Goal: Task Accomplishment & Management: Use online tool/utility

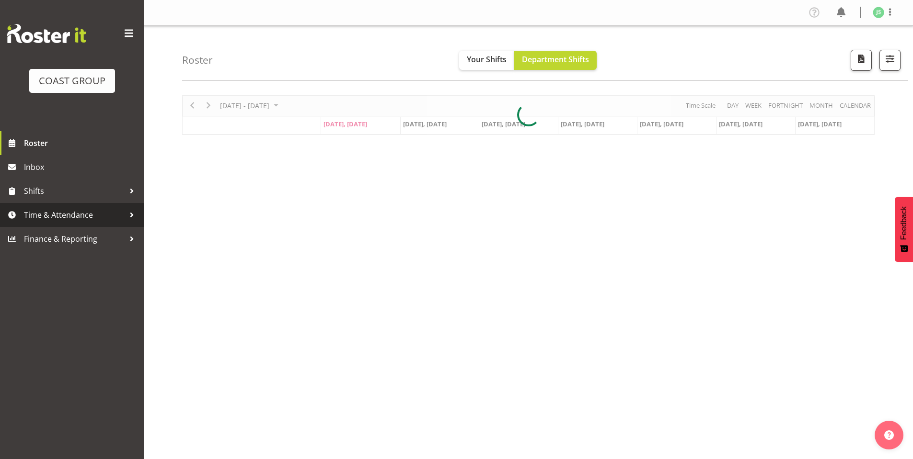
click at [66, 219] on span "Time & Attendance" at bounding box center [74, 215] width 101 height 14
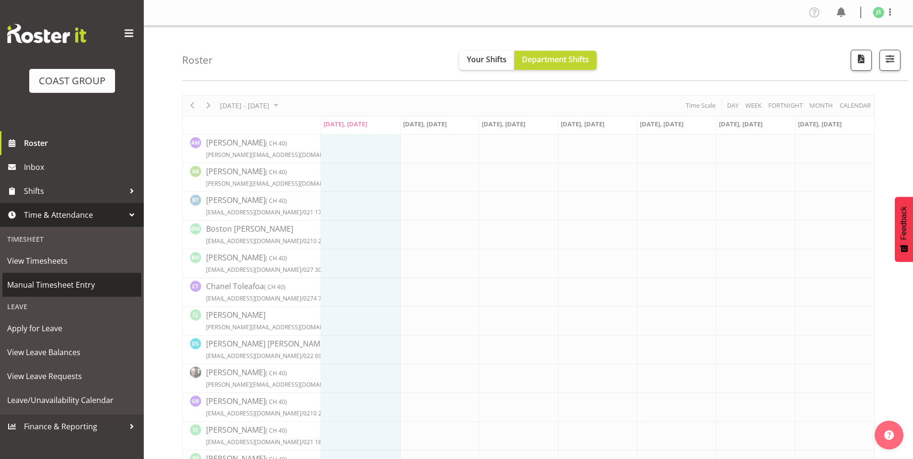
click at [57, 283] on span "Manual Timesheet Entry" at bounding box center [71, 285] width 129 height 14
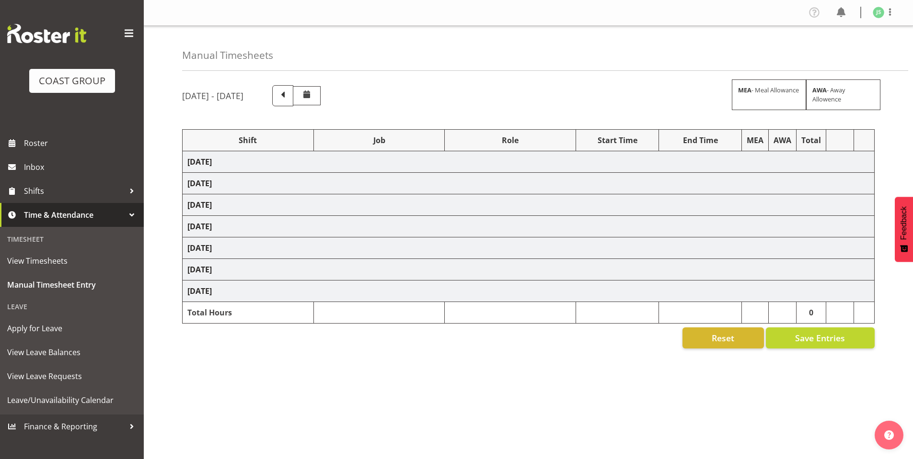
select select "6781"
select select "610"
select select "6781"
select select "610"
select select "6781"
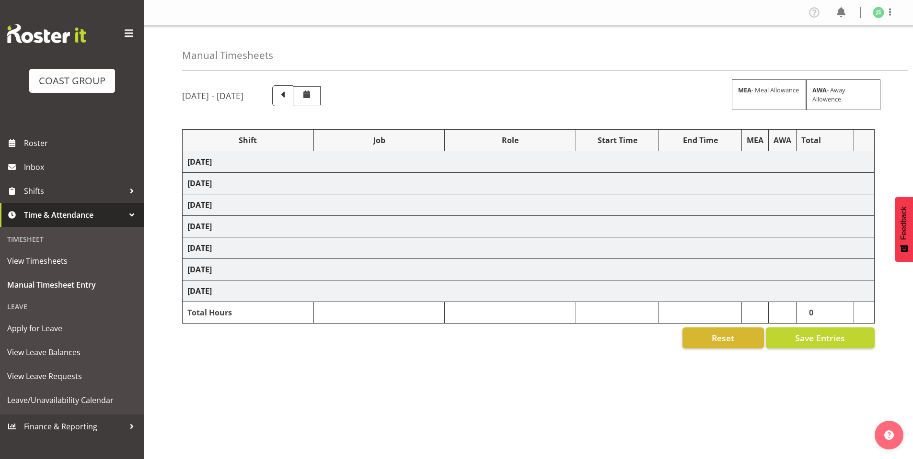
select select "610"
select select "6781"
select select "610"
select select "6781"
select select "610"
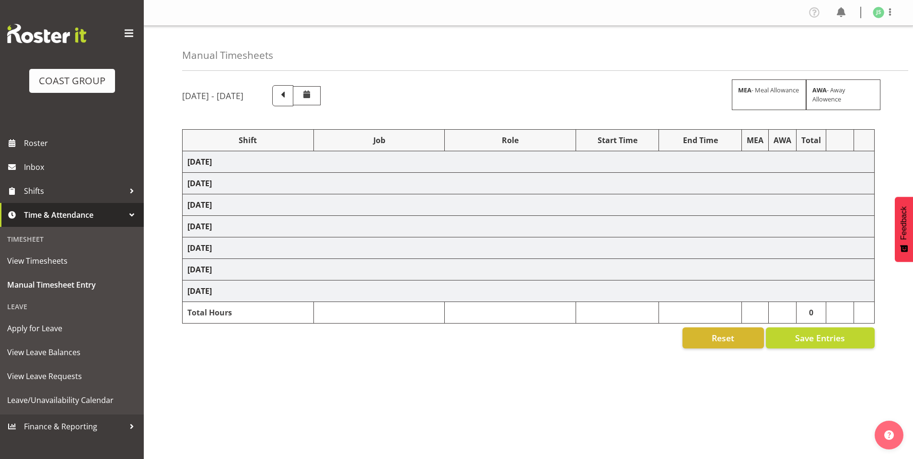
select select "8"
select select "6781"
select select "610"
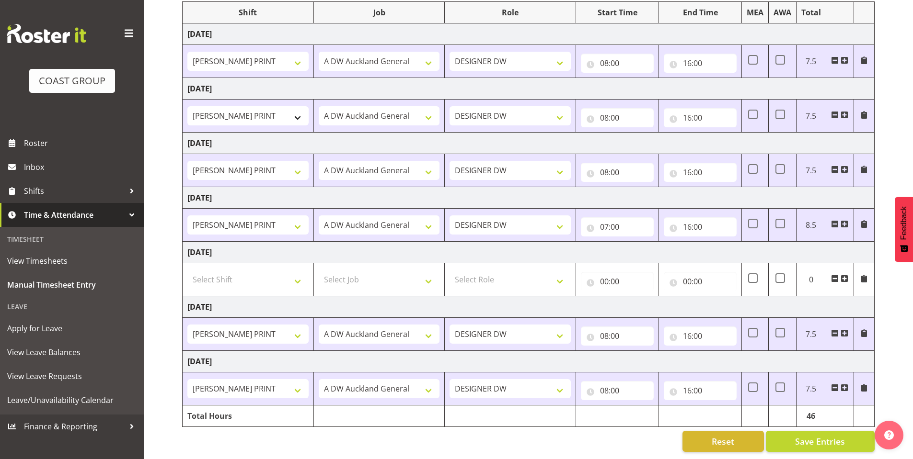
scroll to position [135, 0]
click at [604, 328] on input "08:00" at bounding box center [617, 336] width 73 height 19
click at [644, 352] on select "00 01 02 03 04 05 06 07 08 09 10 11 12 13 14 15 16 17 18 19 20 21 22 23" at bounding box center [646, 361] width 22 height 19
select select "5"
click at [635, 352] on select "00 01 02 03 04 05 06 07 08 09 10 11 12 13 14 15 16 17 18 19 20 21 22 23" at bounding box center [646, 361] width 22 height 19
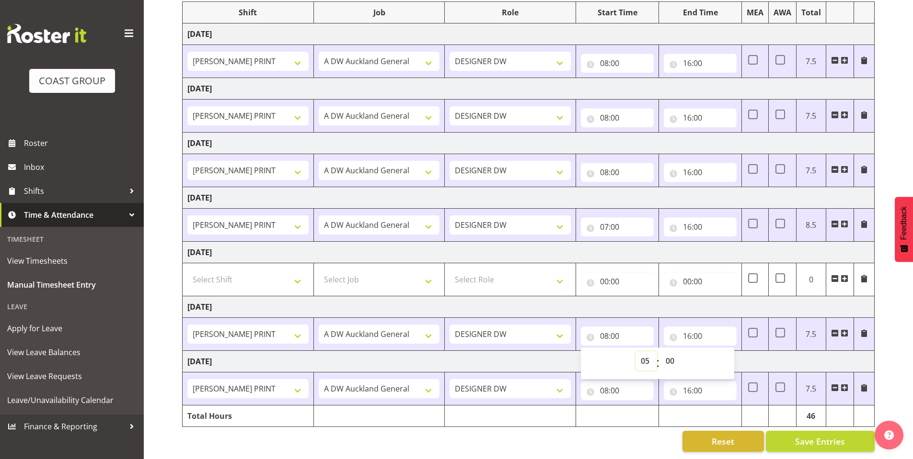
type input "05:00"
click at [754, 328] on span at bounding box center [753, 333] width 10 height 10
click at [754, 330] on input "checkbox" at bounding box center [751, 333] width 6 height 6
checkbox input "true"
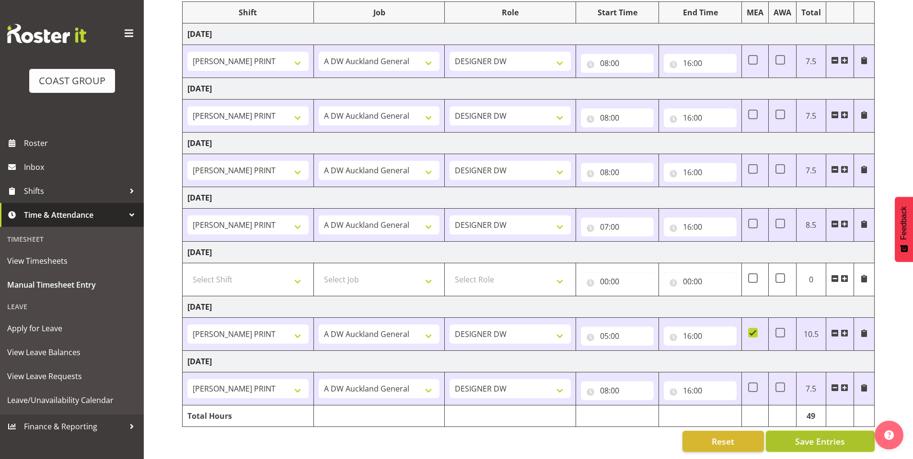
click at [805, 435] on span "Save Entries" at bounding box center [820, 441] width 50 height 12
